Goal: Communication & Community: Answer question/provide support

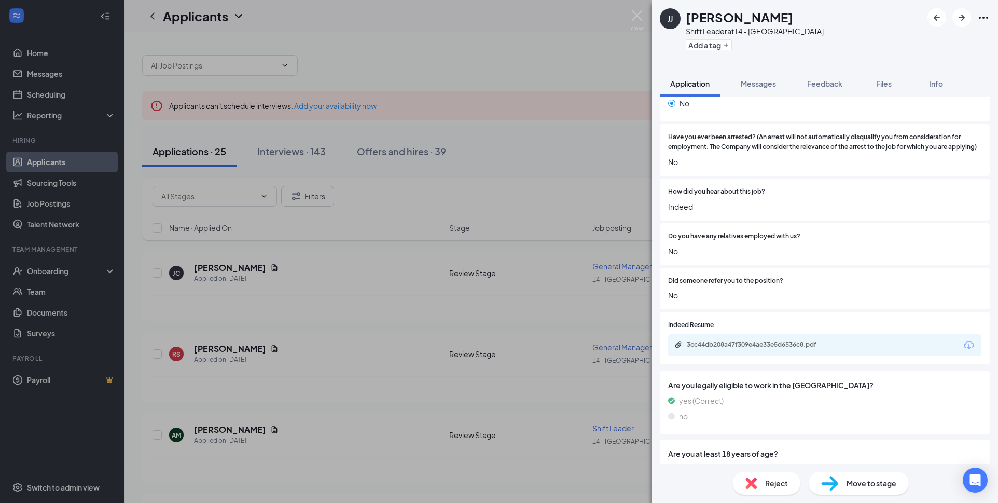
scroll to position [741, 0]
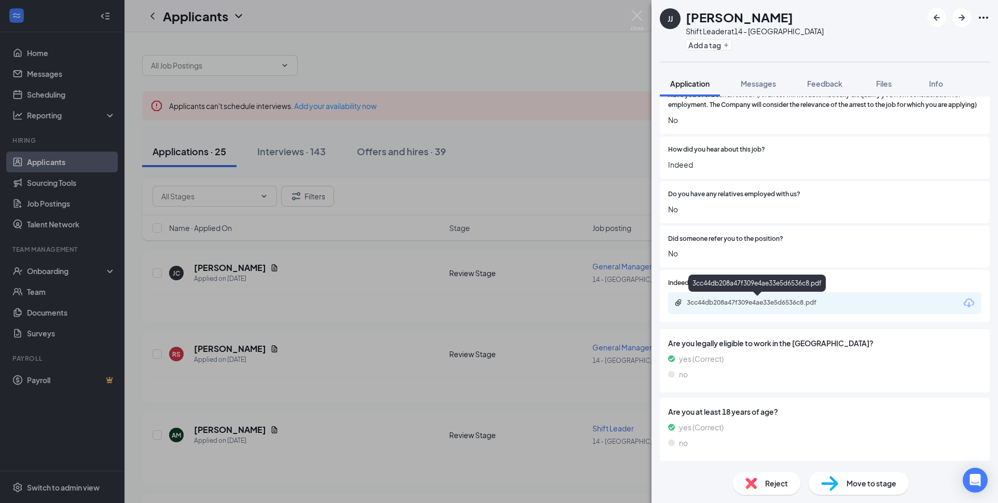
click at [739, 303] on div "3cc44db208a47f309e4ae33e5d6536c8.pdf" at bounding box center [759, 302] width 145 height 8
click at [931, 18] on icon "ArrowLeftNew" at bounding box center [937, 17] width 12 height 12
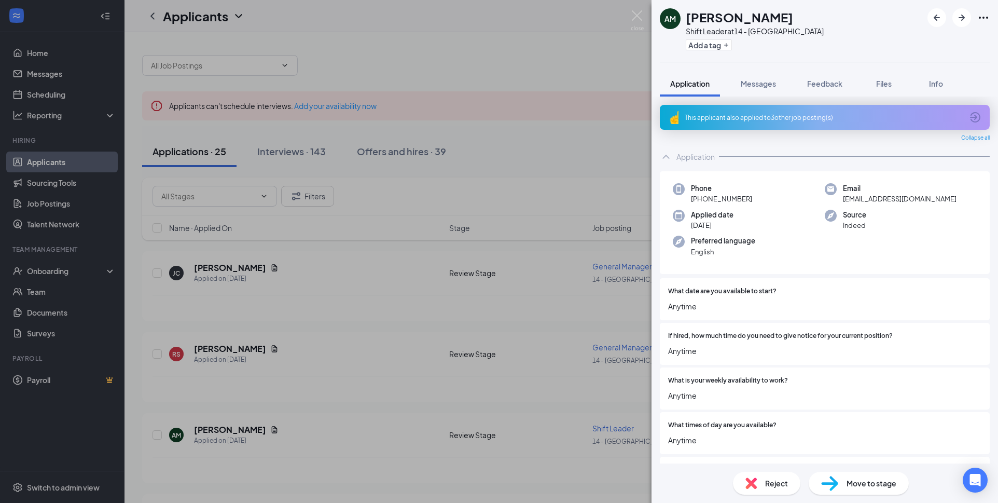
click at [53, 164] on div "AM [PERSON_NAME] Shift Leader at 14 - Statesboro Add a tag Application Messages…" at bounding box center [499, 251] width 998 height 503
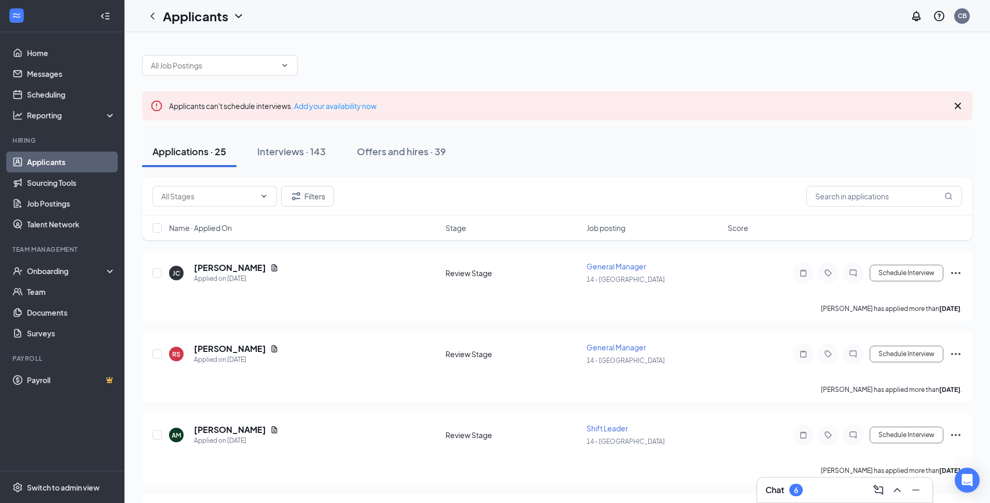
click at [53, 164] on link "Applicants" at bounding box center [71, 161] width 89 height 21
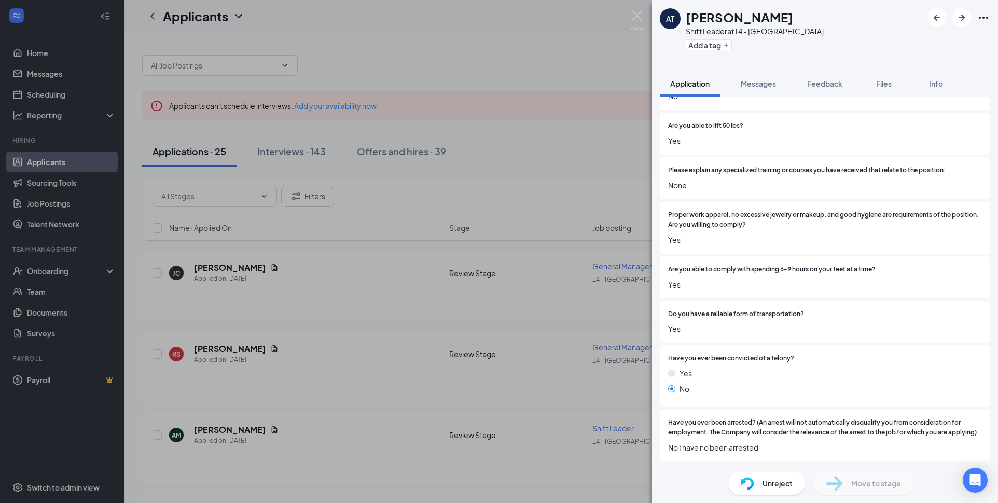
scroll to position [373, 0]
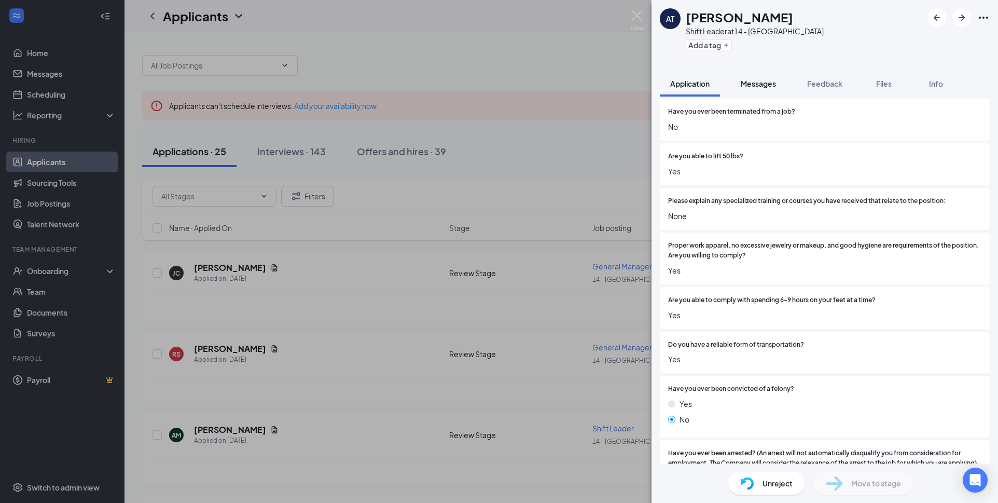
click at [764, 86] on span "Messages" at bounding box center [758, 83] width 35 height 9
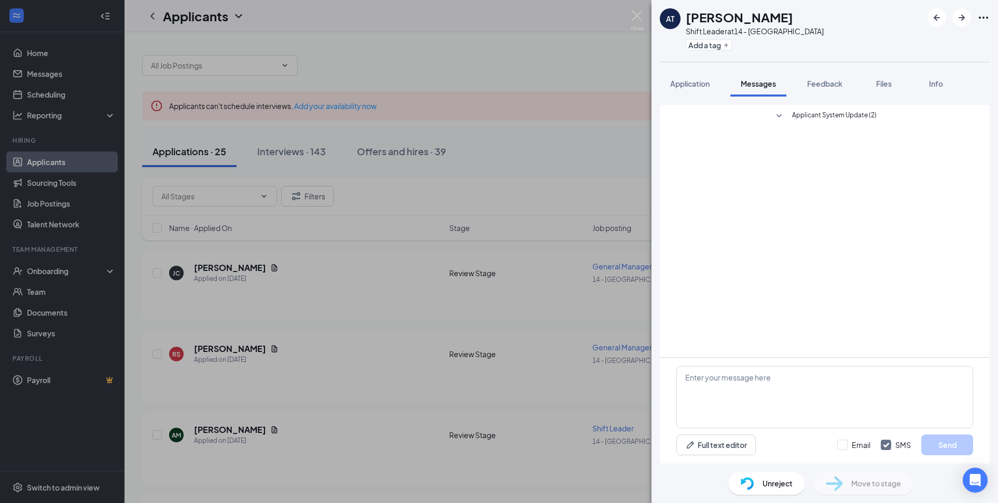
click at [964, 289] on div "Applicant System Update (2)" at bounding box center [825, 231] width 330 height 252
click at [787, 371] on textarea at bounding box center [824, 397] width 297 height 62
click at [718, 383] on textarea at bounding box center [824, 397] width 297 height 62
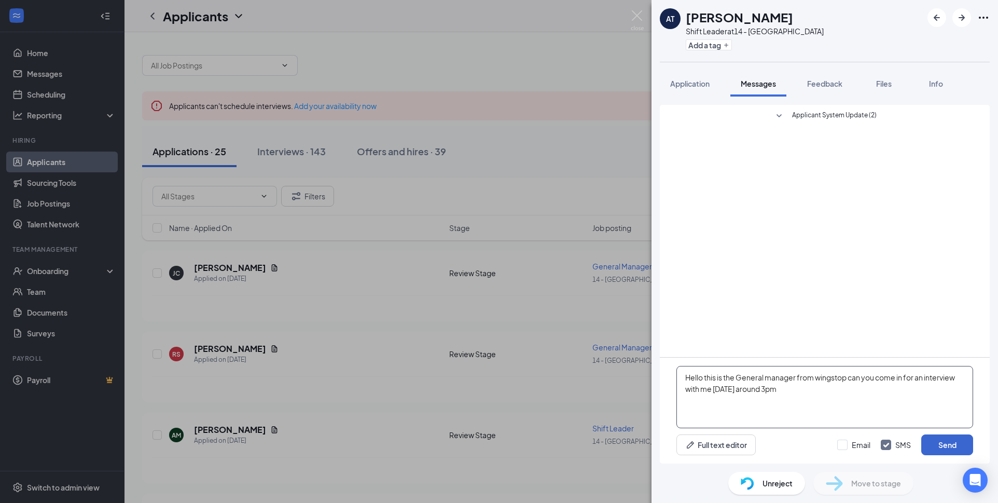
type textarea "Hello this is the General manager from wingstop can you come in for an intervie…"
click at [932, 434] on button "Send" at bounding box center [947, 444] width 52 height 21
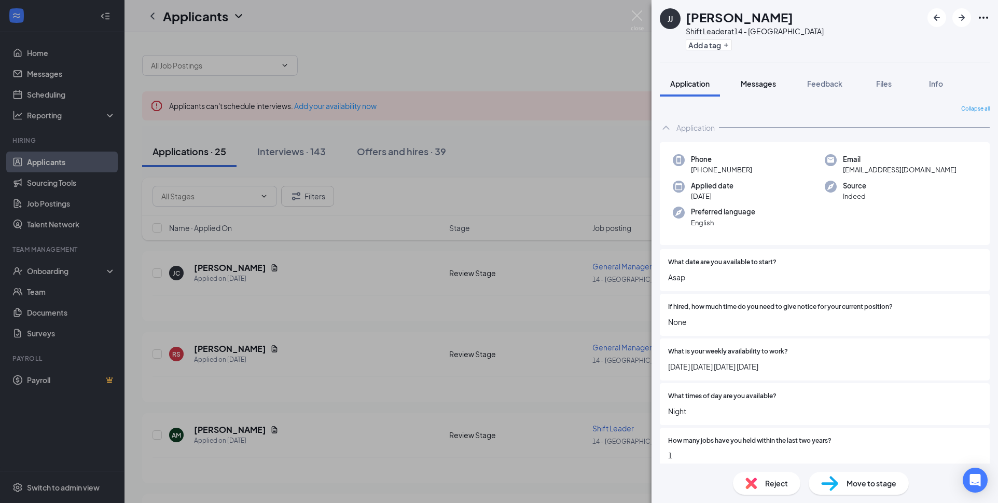
click at [751, 85] on span "Messages" at bounding box center [758, 83] width 35 height 9
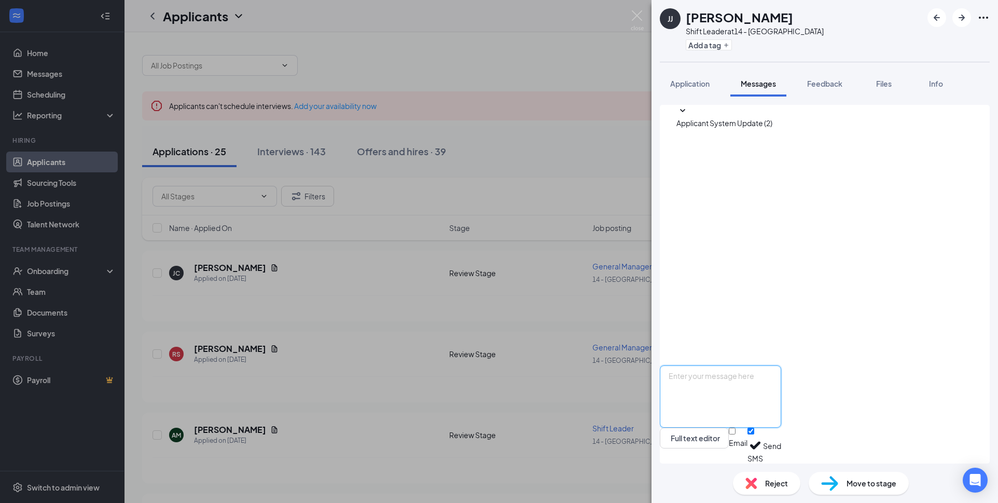
click at [713, 390] on textarea at bounding box center [720, 396] width 121 height 62
type textarea "Hello this is the General [PERSON_NAME] from wingstop can you come in for an in…"
click at [781, 436] on button "Send" at bounding box center [772, 445] width 18 height 36
